Goal: Task Accomplishment & Management: Manage account settings

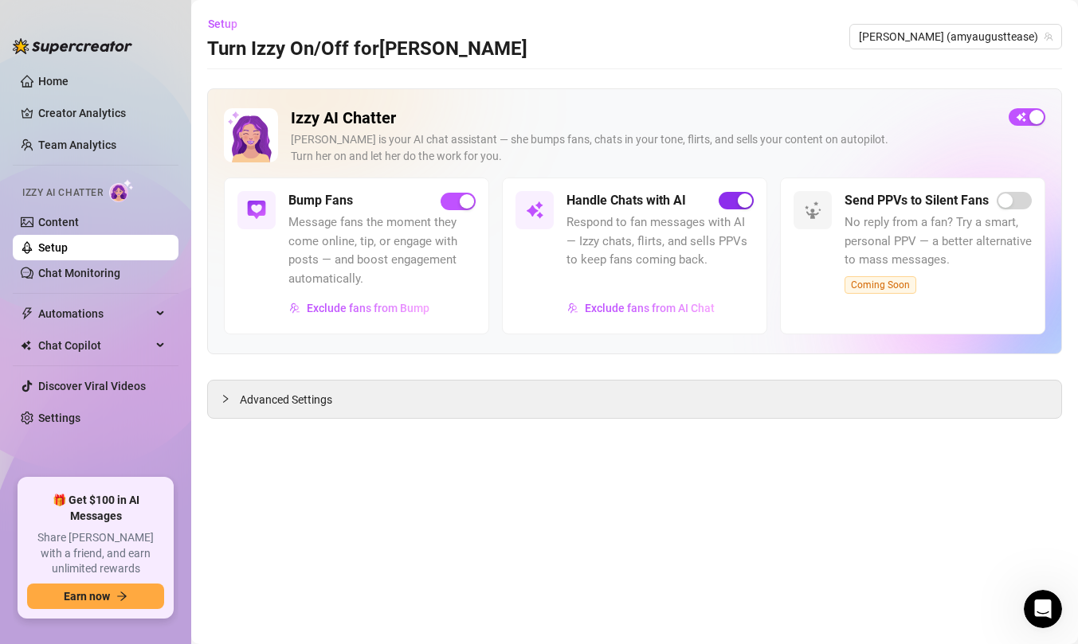
click at [739, 197] on div "button" at bounding box center [745, 201] width 14 height 14
click at [79, 221] on link "Content" at bounding box center [58, 222] width 41 height 13
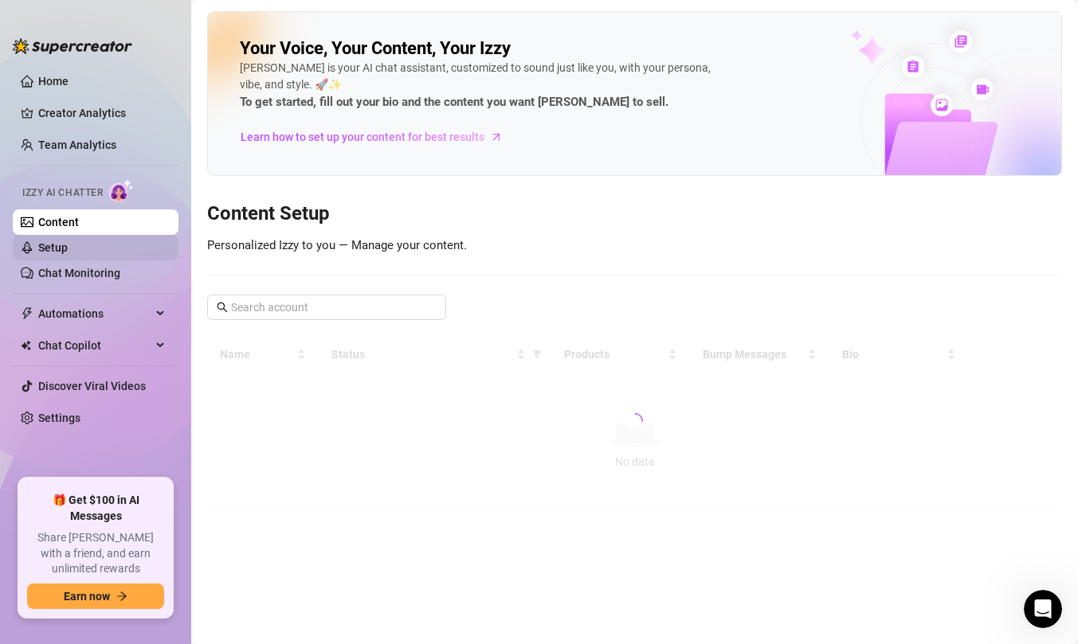
click at [68, 254] on link "Setup" at bounding box center [52, 247] width 29 height 13
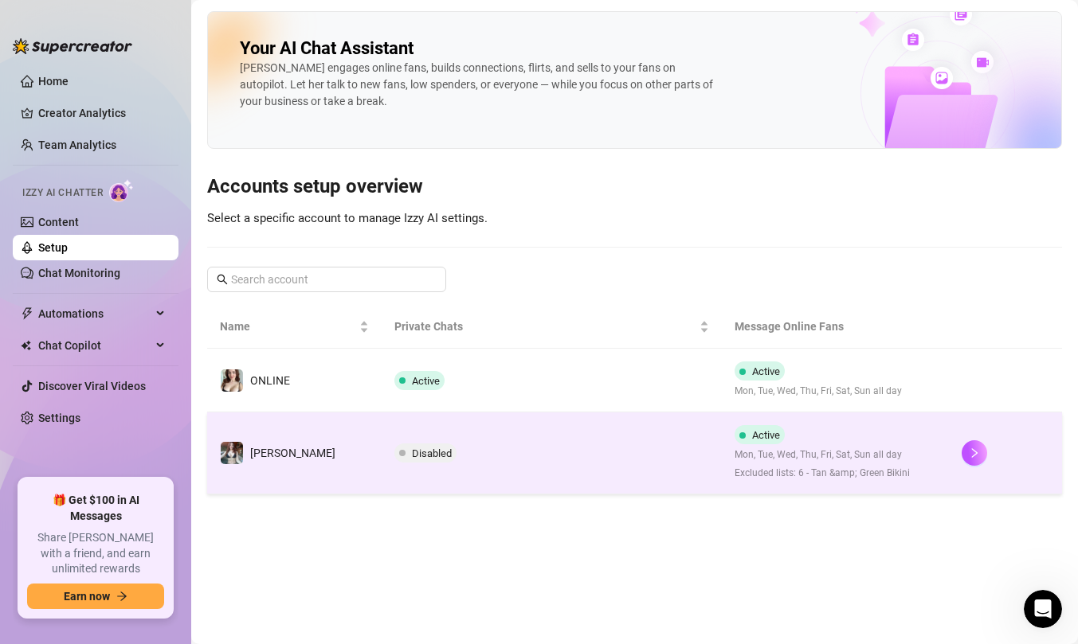
click at [465, 448] on td "Disabled" at bounding box center [552, 454] width 340 height 82
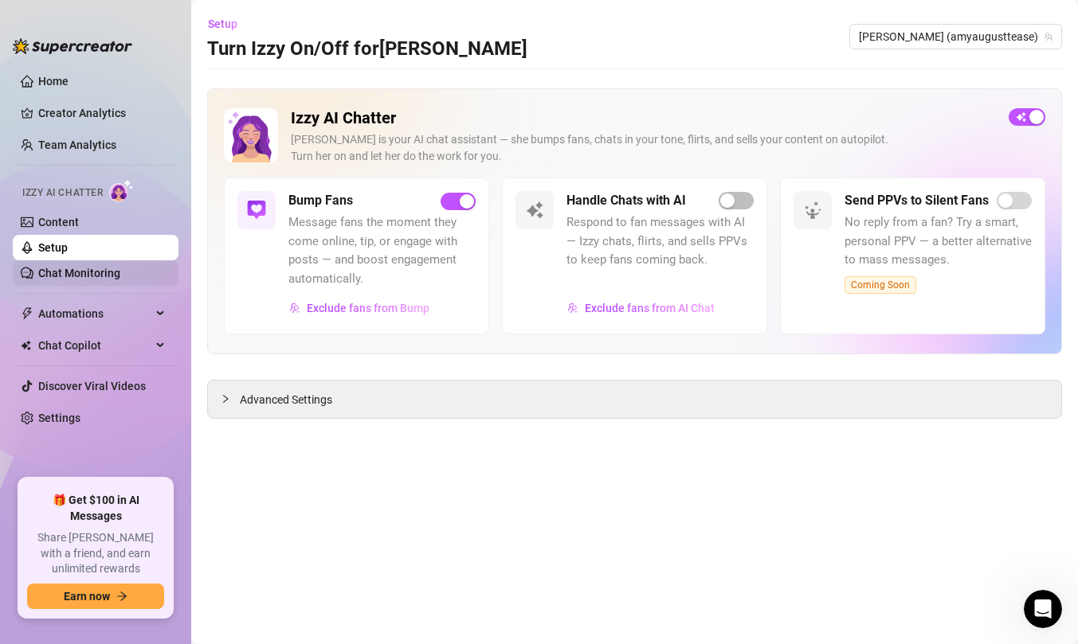
click at [120, 279] on link "Chat Monitoring" at bounding box center [79, 273] width 82 height 13
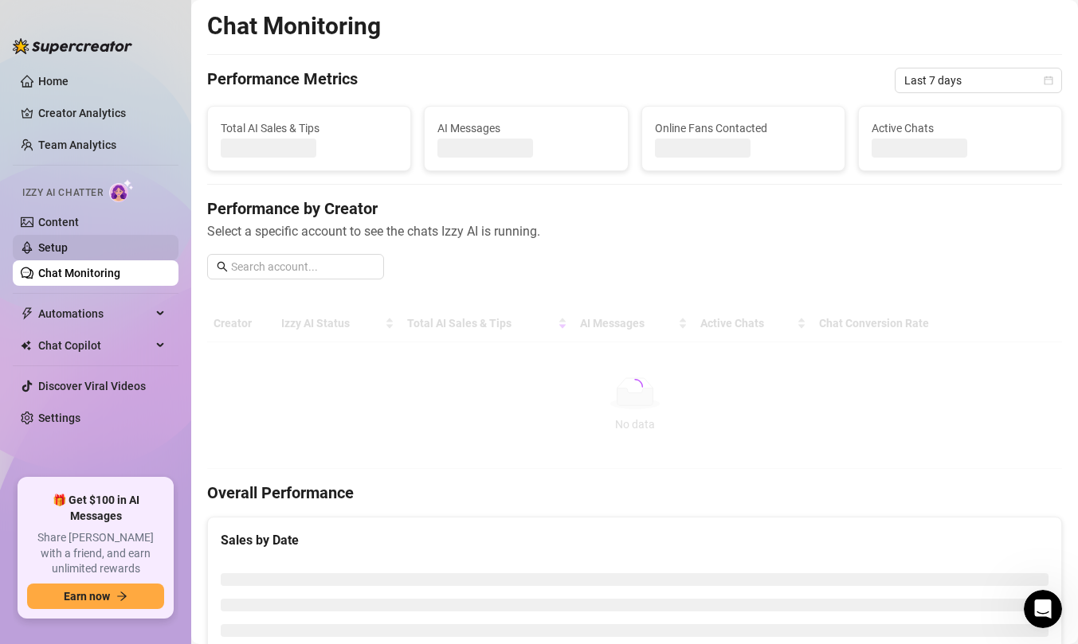
click at [68, 253] on link "Setup" at bounding box center [52, 247] width 29 height 13
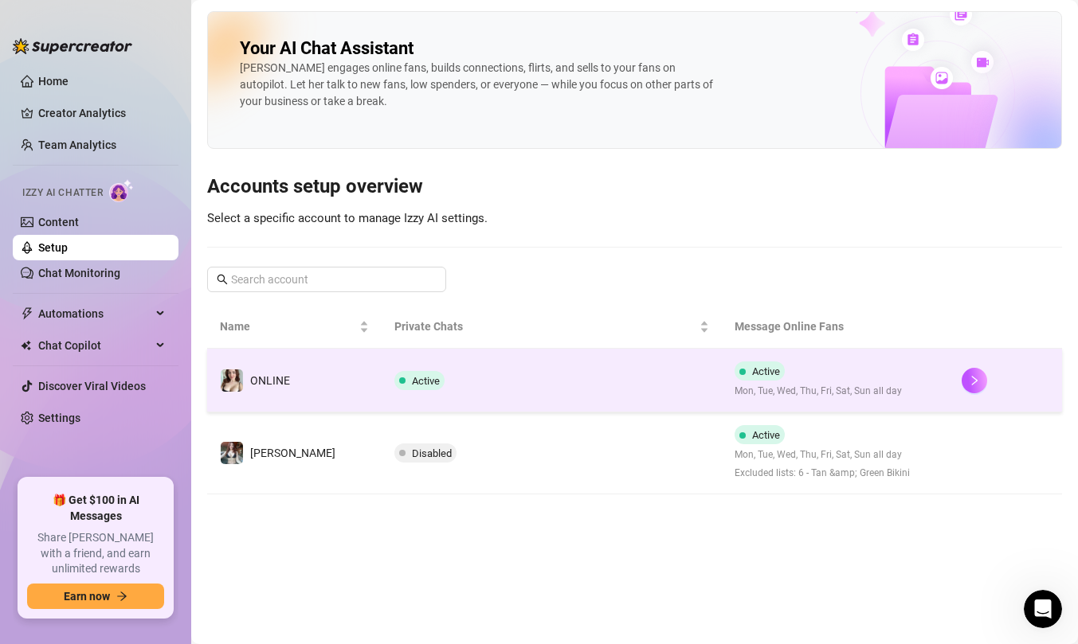
click at [457, 391] on td "Active" at bounding box center [552, 381] width 340 height 64
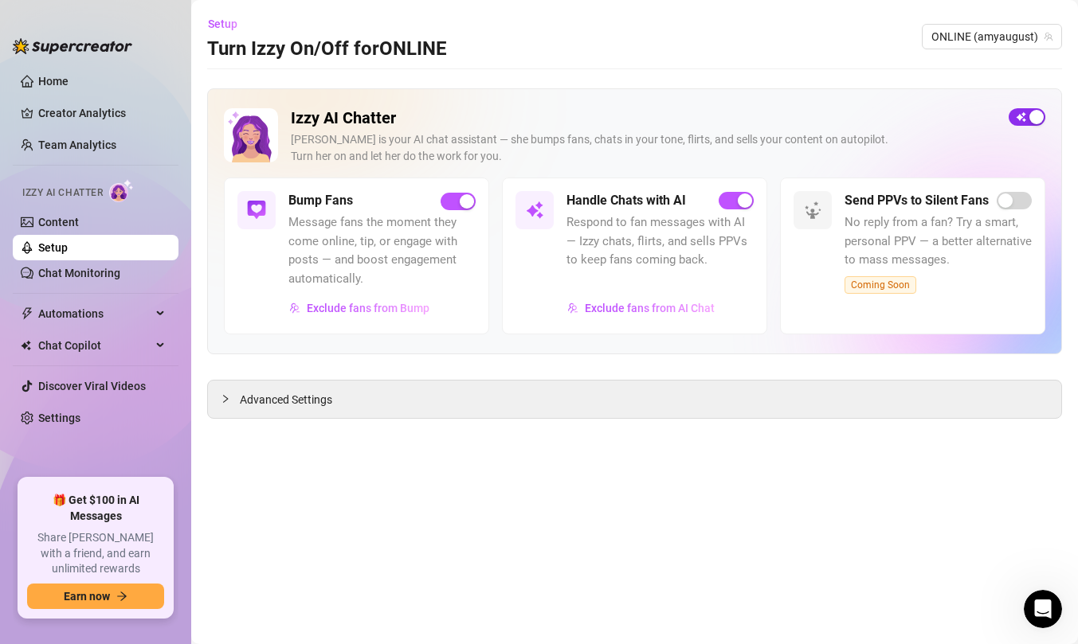
click at [1020, 117] on span "button" at bounding box center [1027, 117] width 37 height 18
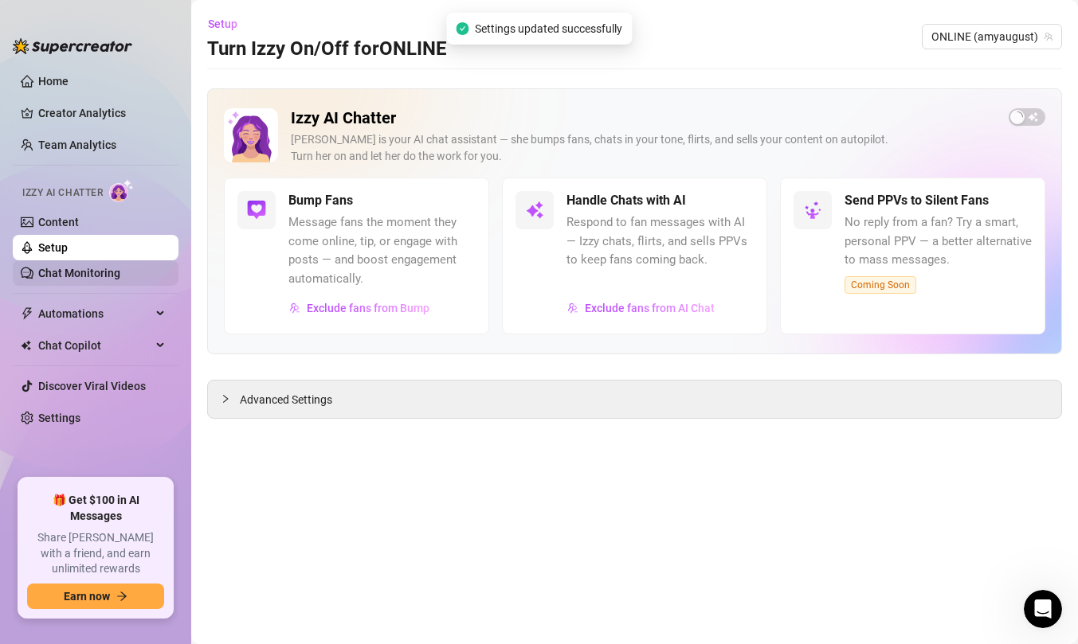
click at [120, 271] on link "Chat Monitoring" at bounding box center [79, 273] width 82 height 13
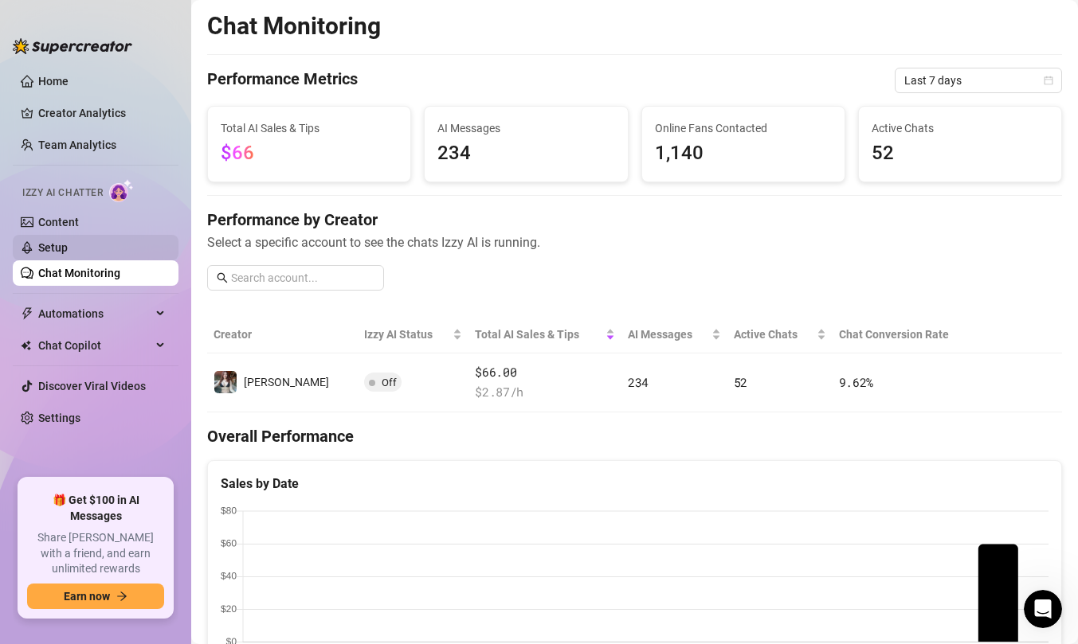
click at [68, 246] on link "Setup" at bounding box center [52, 247] width 29 height 13
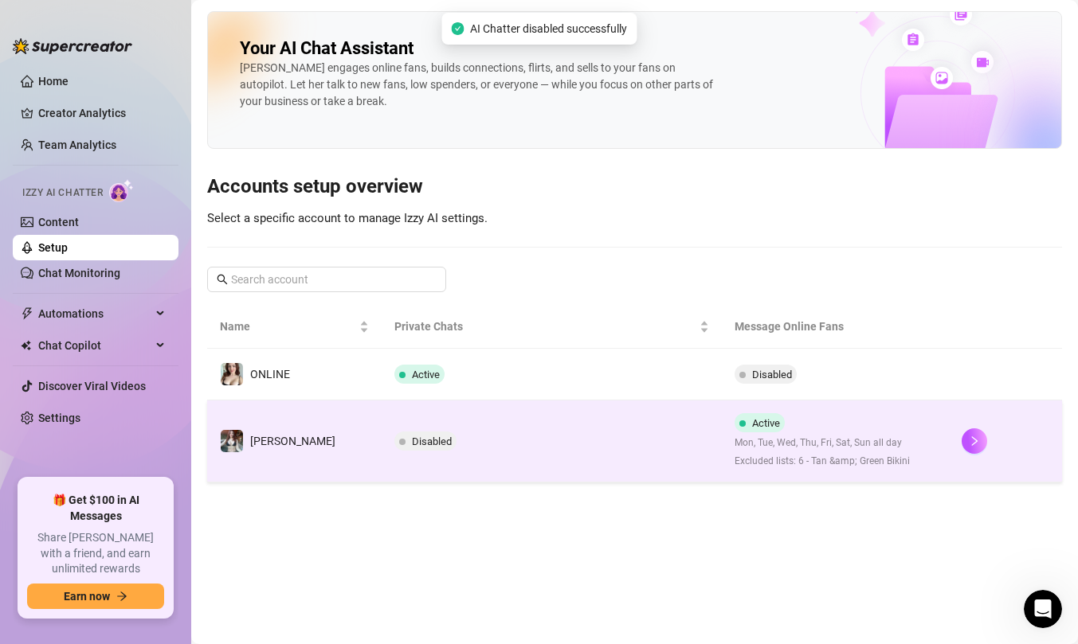
click at [323, 450] on td "[PERSON_NAME]" at bounding box center [294, 442] width 174 height 82
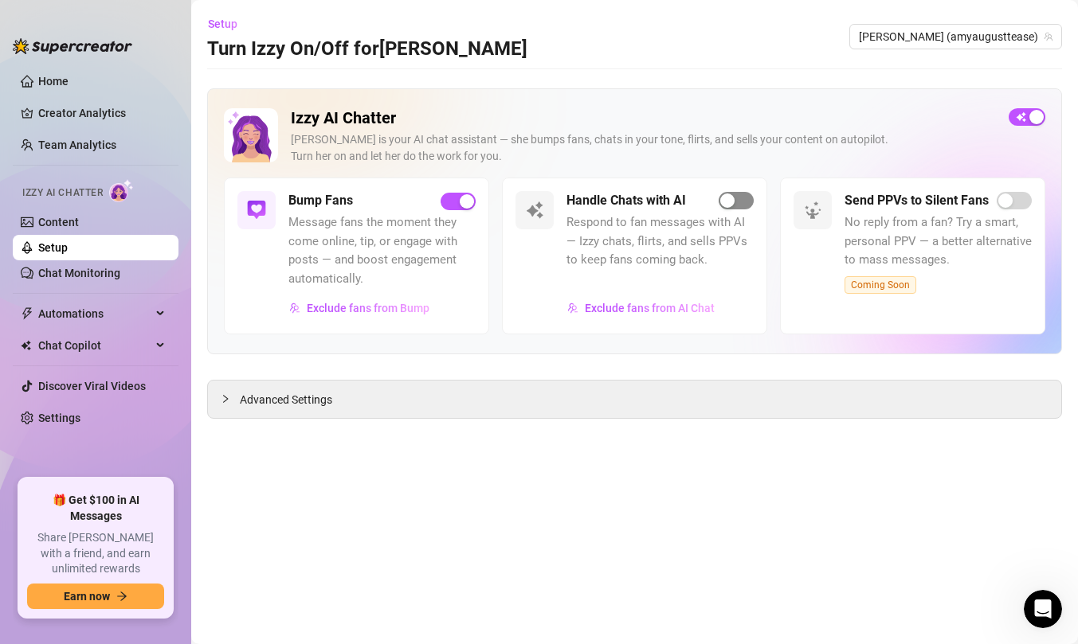
click at [728, 205] on div "button" at bounding box center [727, 201] width 14 height 14
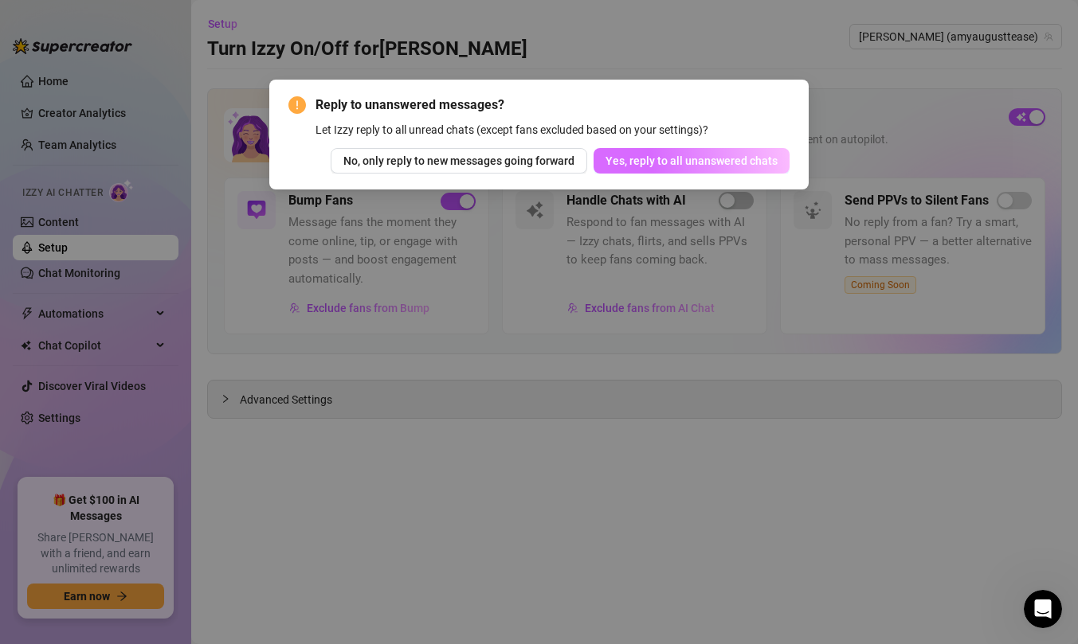
click at [618, 163] on span "Yes, reply to all unanswered chats" at bounding box center [691, 161] width 172 height 13
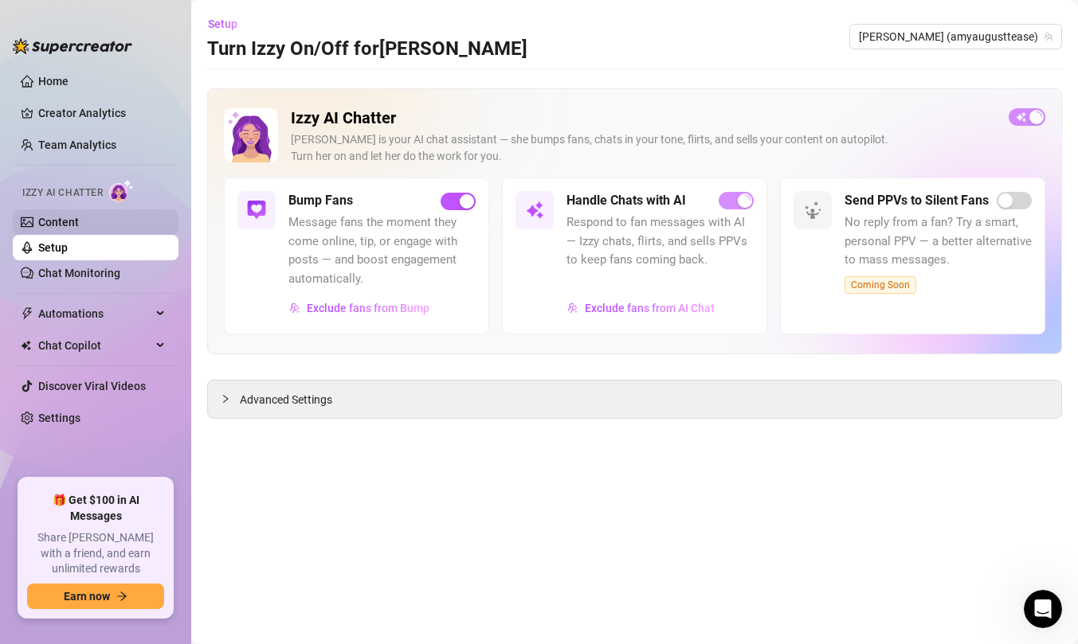
click at [79, 229] on link "Content" at bounding box center [58, 222] width 41 height 13
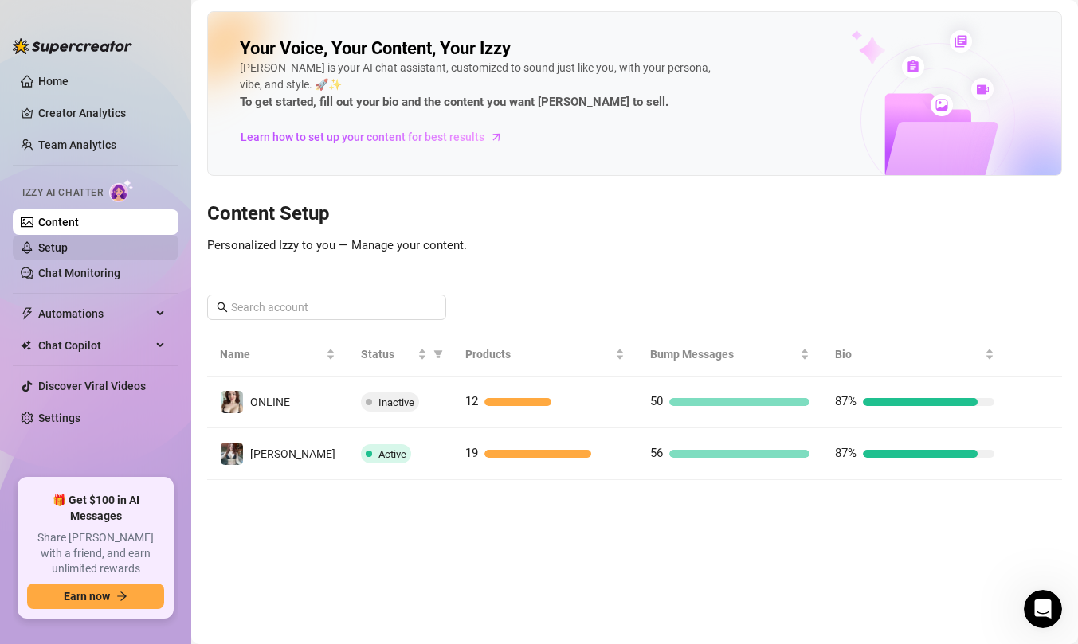
click at [68, 252] on link "Setup" at bounding box center [52, 247] width 29 height 13
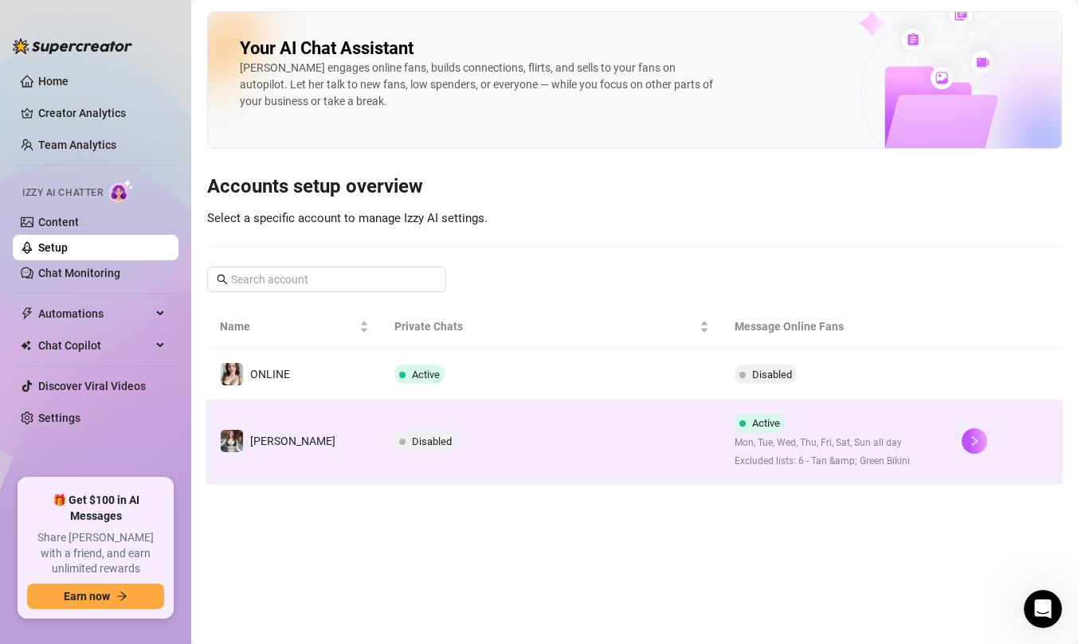
click at [296, 444] on td "[PERSON_NAME]" at bounding box center [294, 442] width 174 height 82
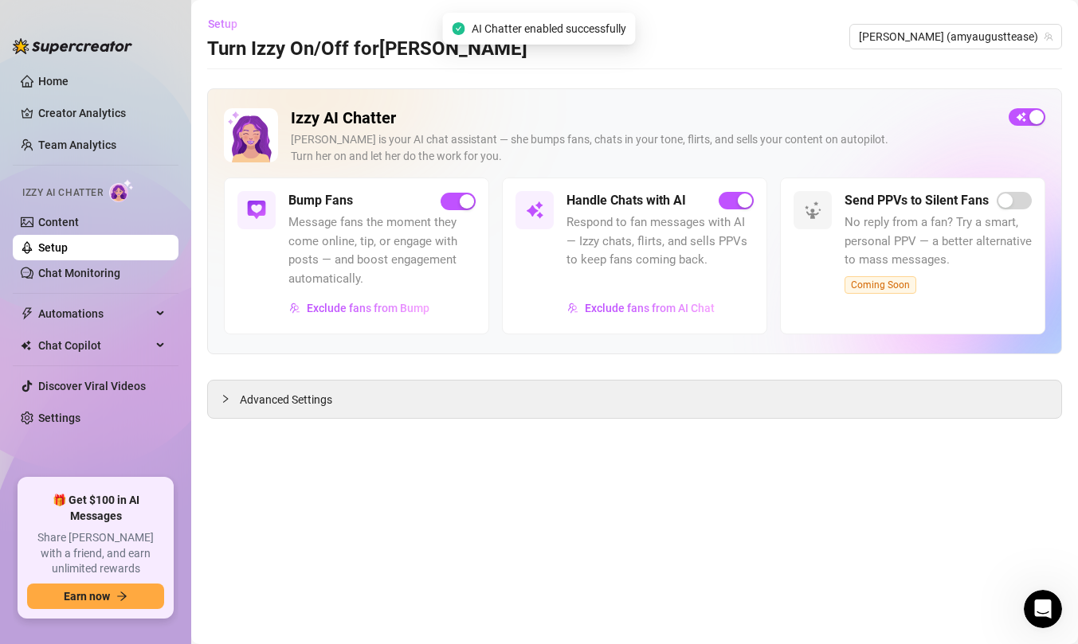
click at [221, 23] on span "Setup" at bounding box center [222, 24] width 29 height 13
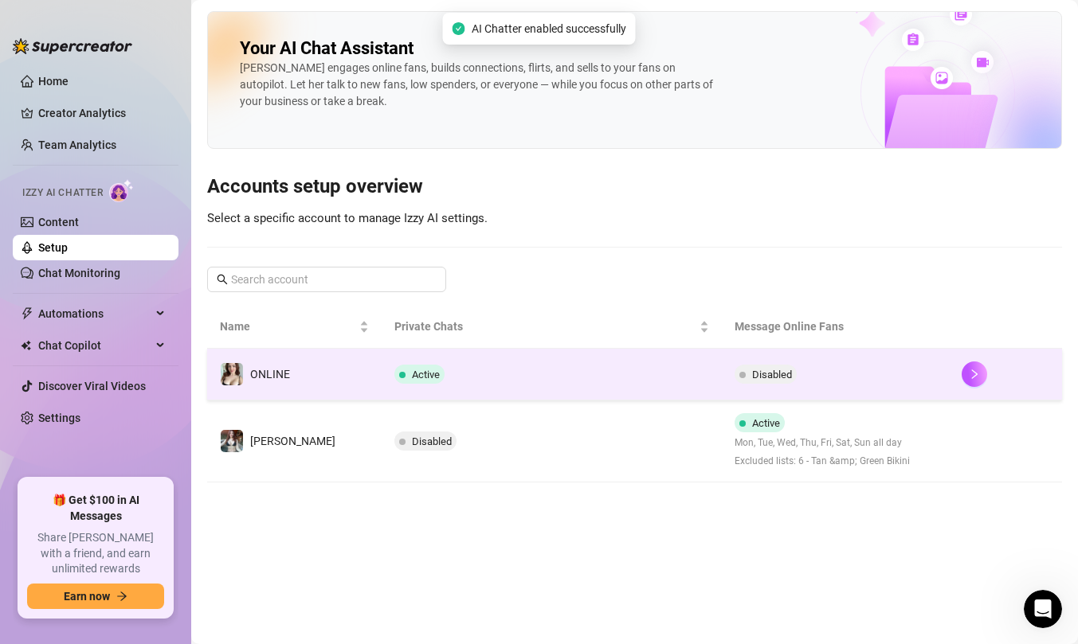
click at [329, 369] on td "ONLINE" at bounding box center [294, 375] width 174 height 52
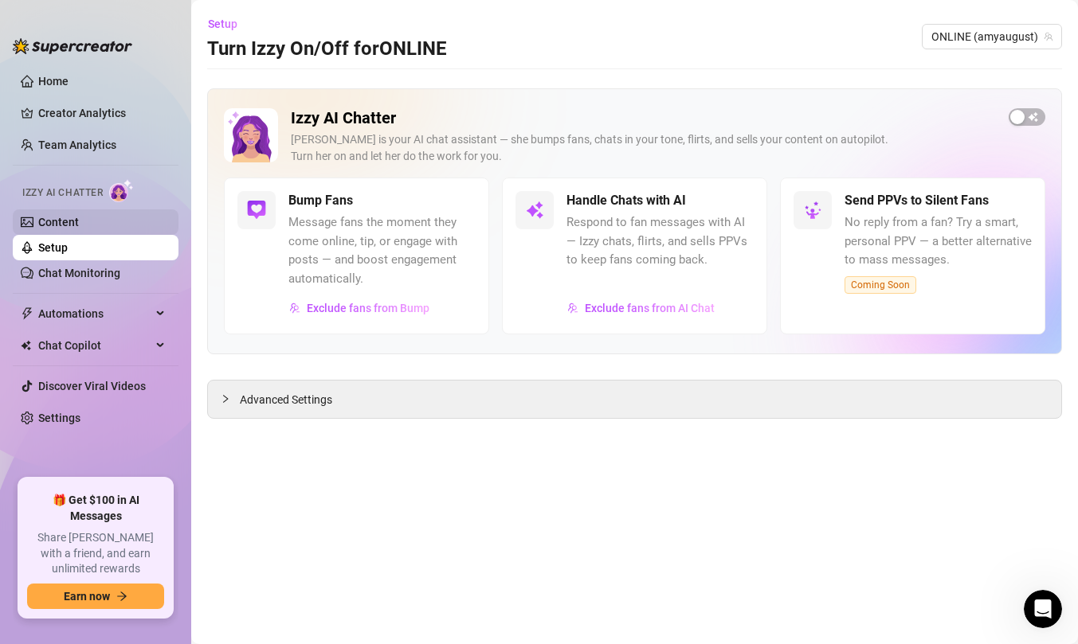
click at [79, 221] on link "Content" at bounding box center [58, 222] width 41 height 13
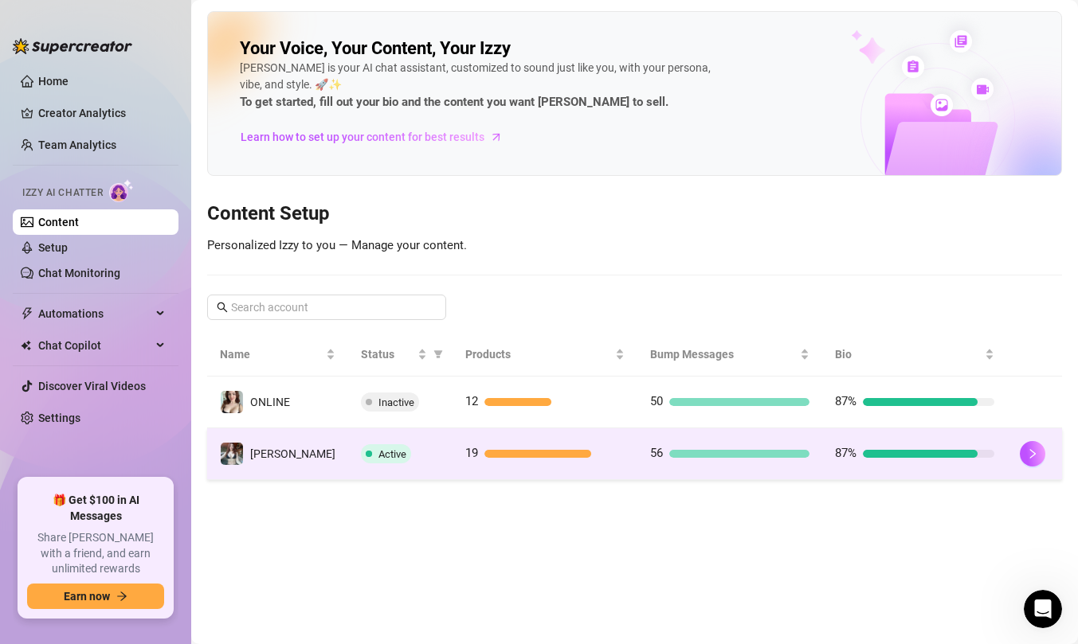
click at [361, 460] on span "Active" at bounding box center [386, 454] width 50 height 19
